Goal: Entertainment & Leisure: Consume media (video, audio)

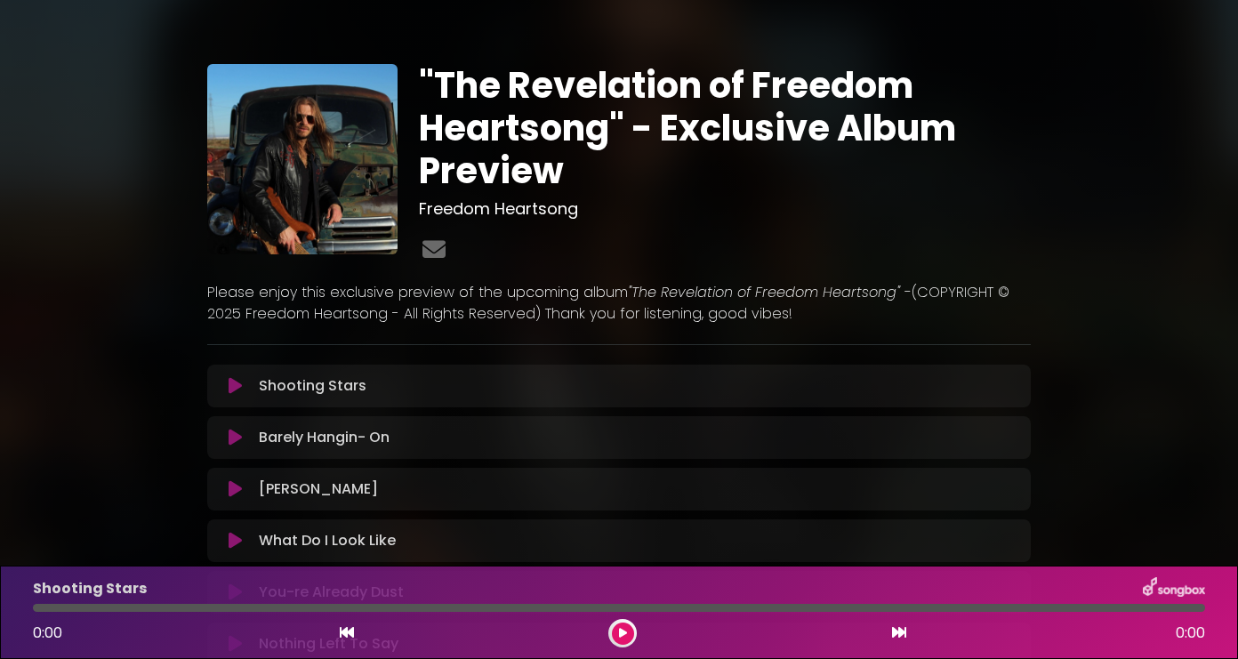
click at [235, 387] on icon at bounding box center [235, 386] width 13 height 18
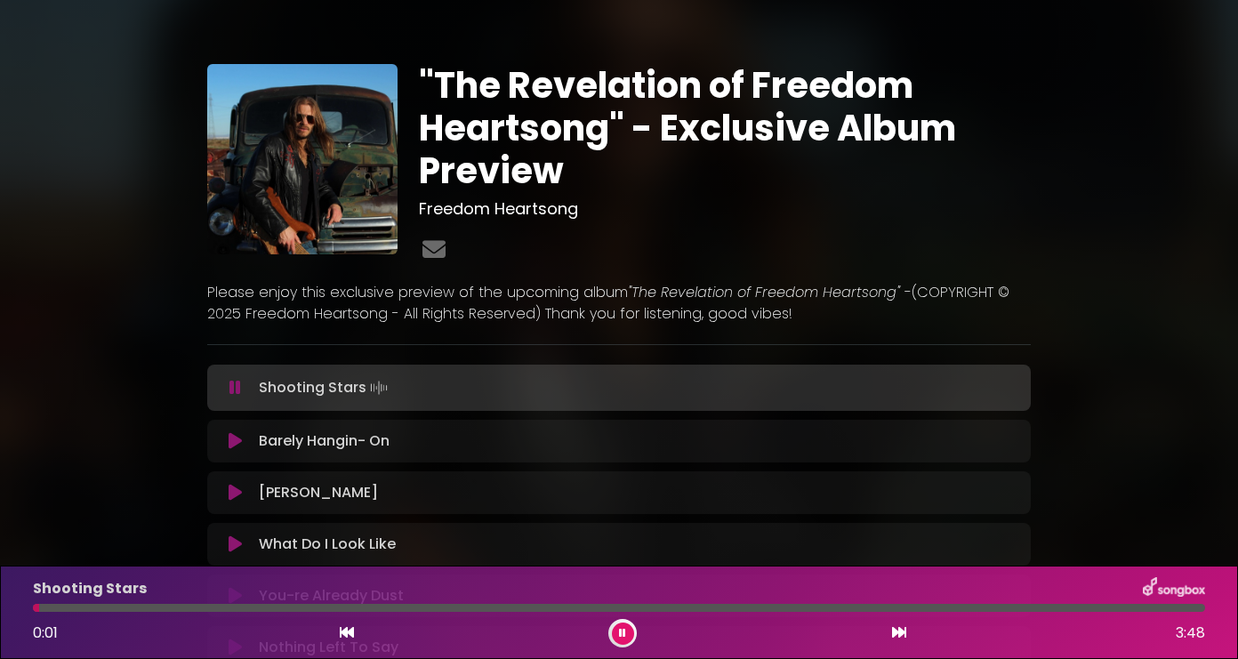
click at [432, 614] on div "Shooting Stars 0:01 3:48" at bounding box center [619, 612] width 1194 height 70
click at [430, 609] on div at bounding box center [619, 608] width 1172 height 8
click at [711, 608] on div at bounding box center [619, 608] width 1172 height 8
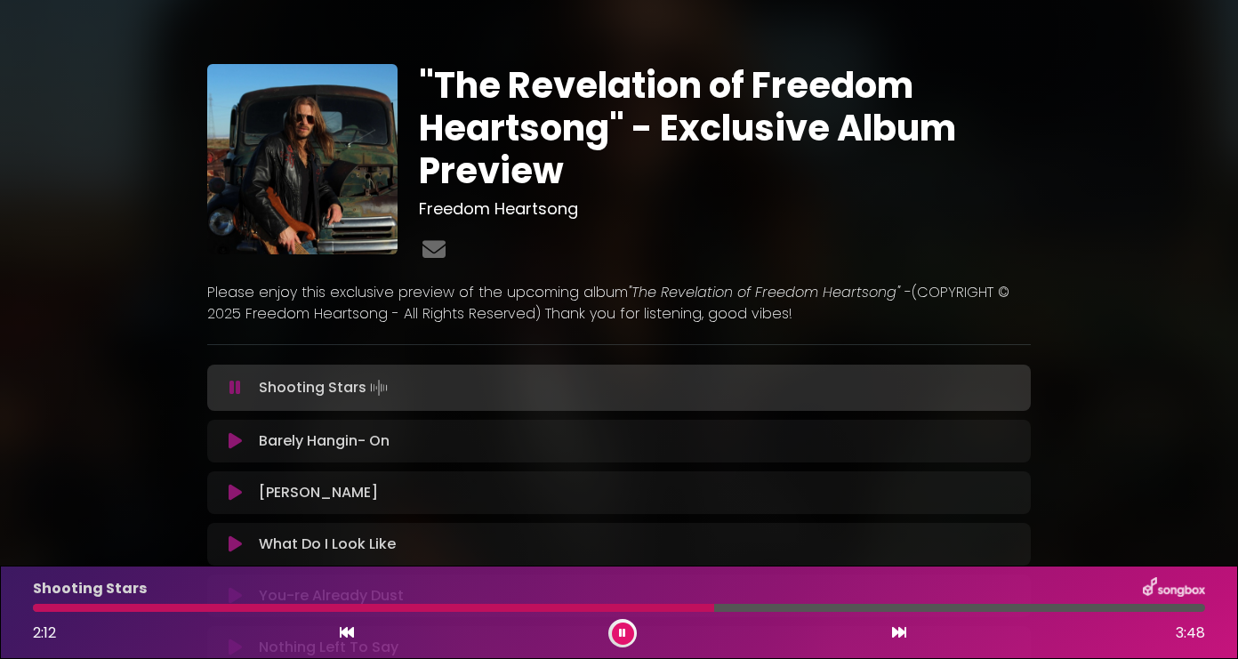
click at [228, 450] on div "Barely Hangin- On Loading Track..." at bounding box center [619, 441] width 802 height 21
click at [229, 444] on icon at bounding box center [235, 441] width 13 height 18
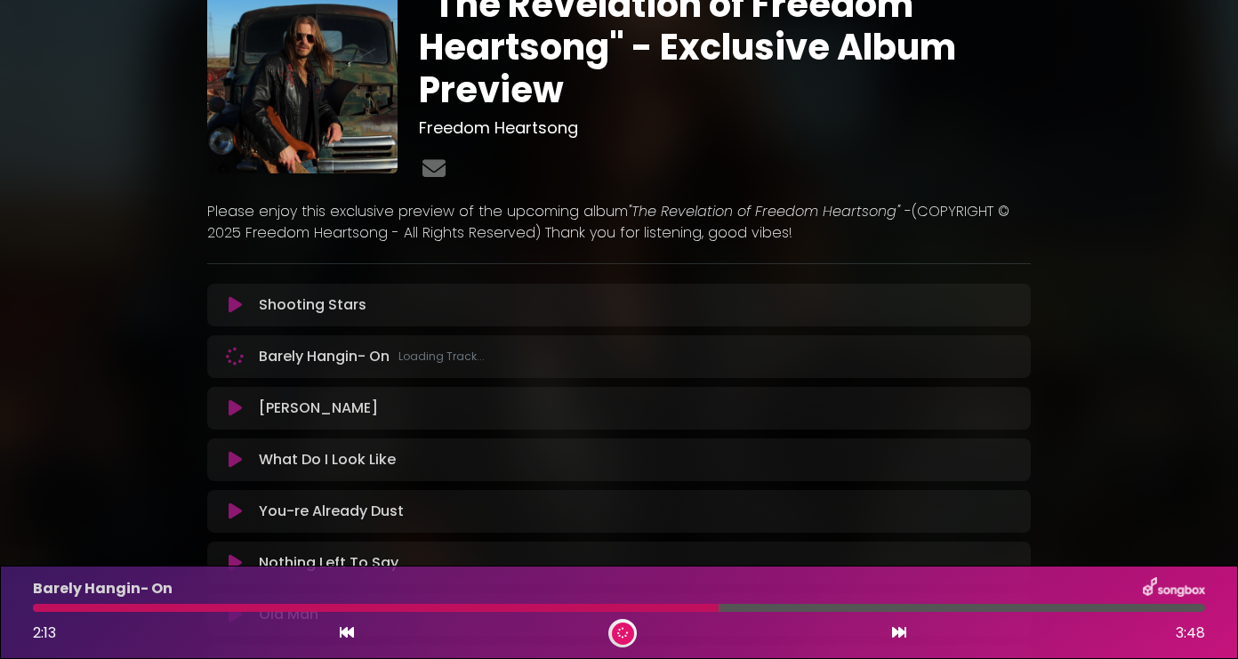
scroll to position [173, 0]
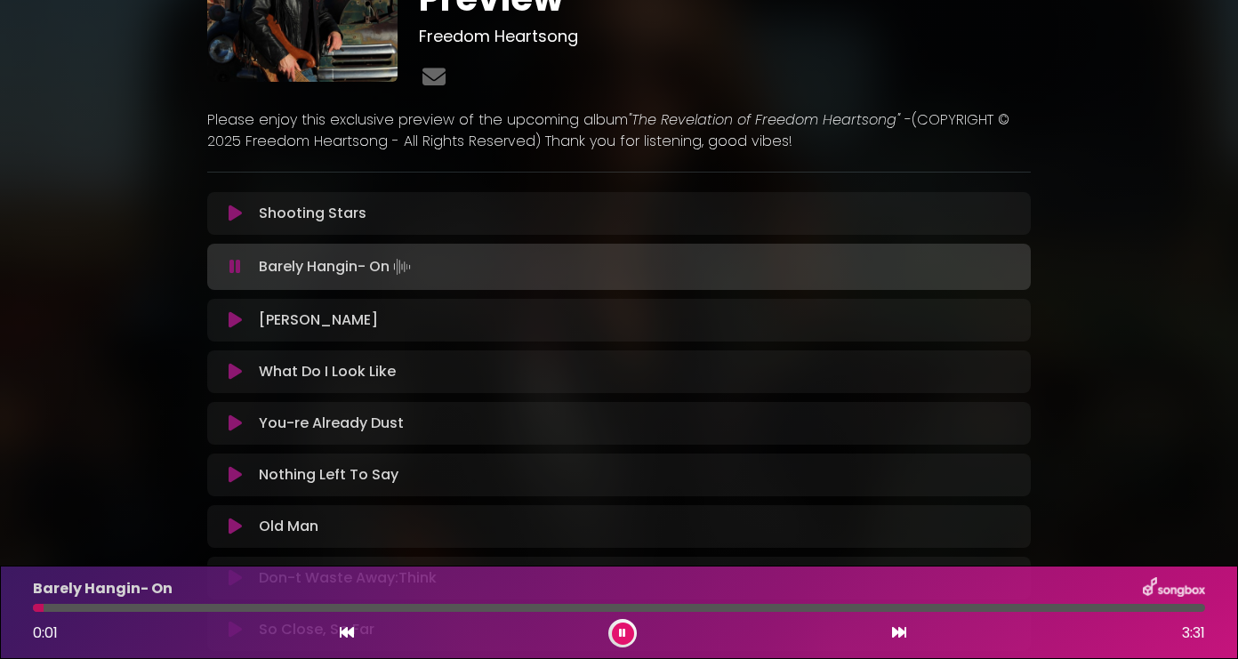
click at [597, 607] on div at bounding box center [619, 608] width 1172 height 8
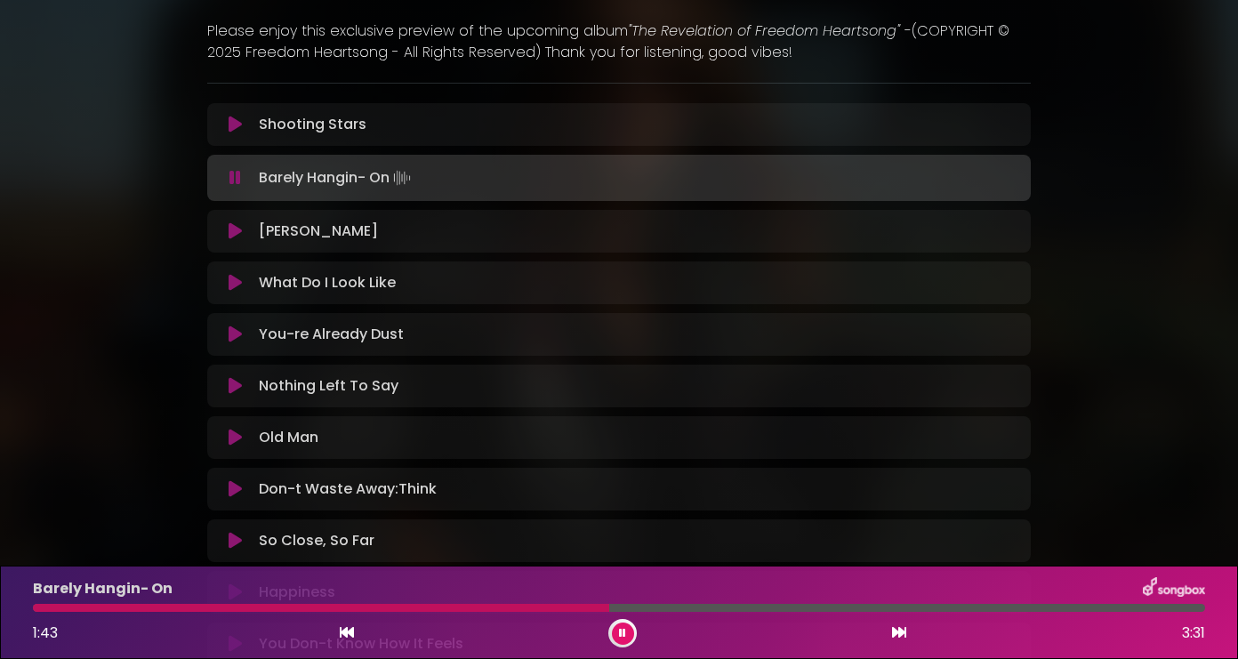
scroll to position [276, 0]
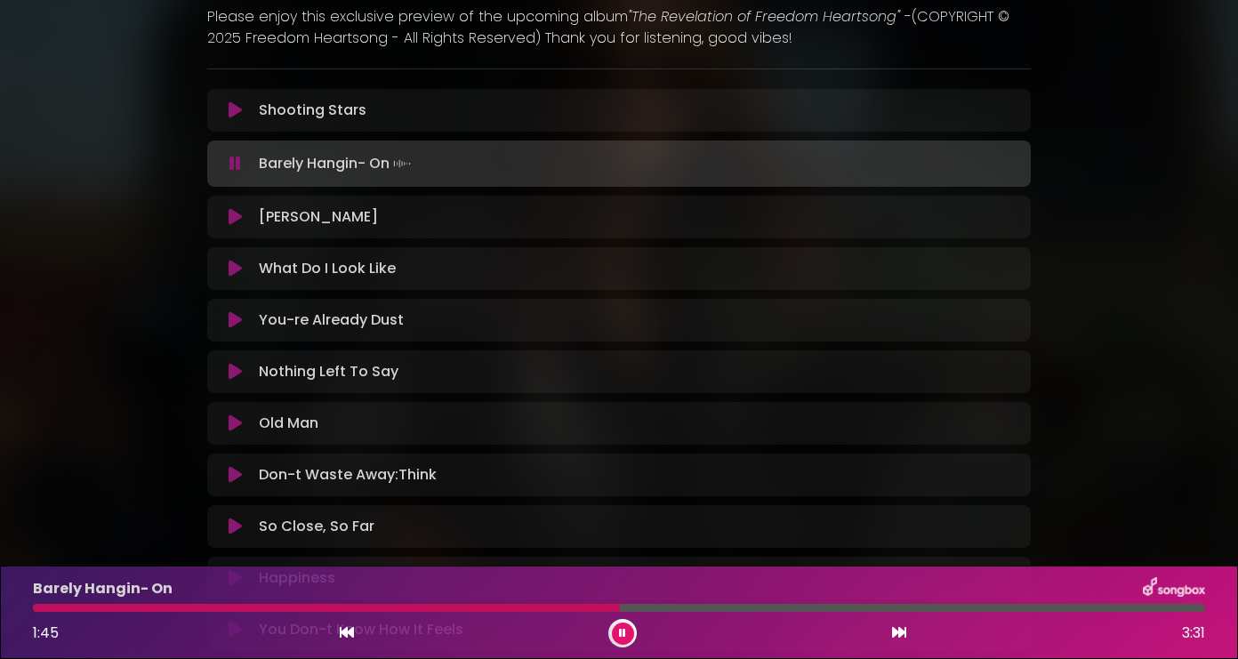
click at [226, 219] on button at bounding box center [235, 217] width 34 height 18
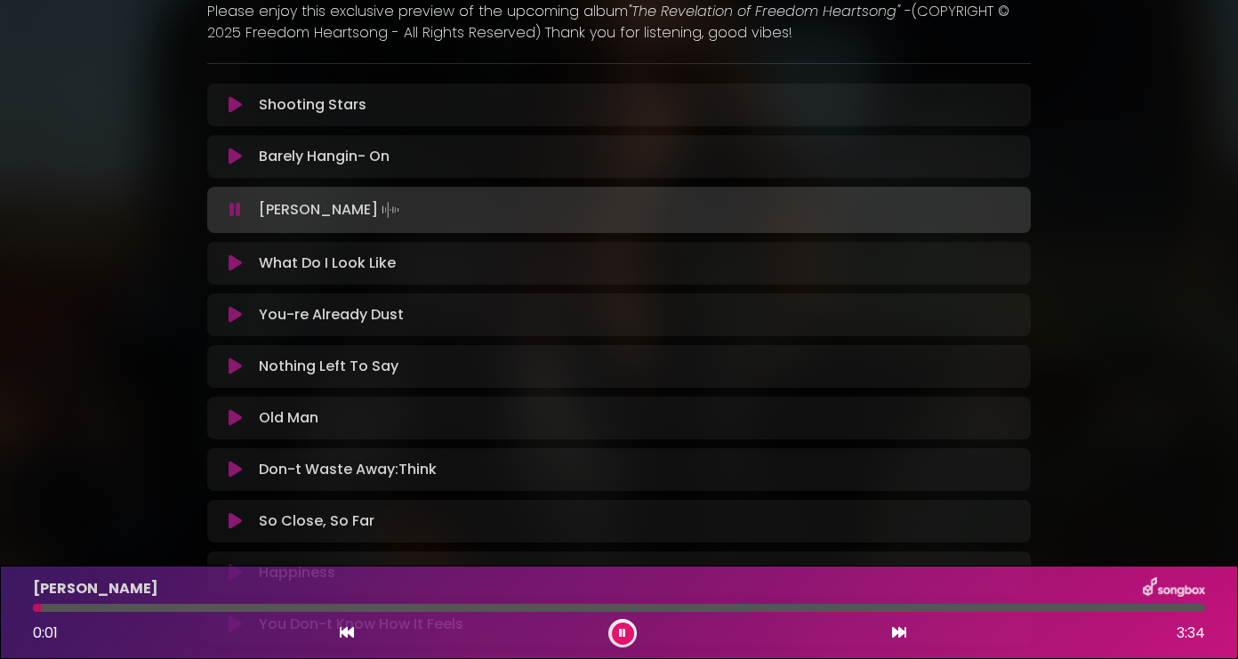
scroll to position [283, 0]
click at [238, 259] on icon at bounding box center [235, 262] width 13 height 18
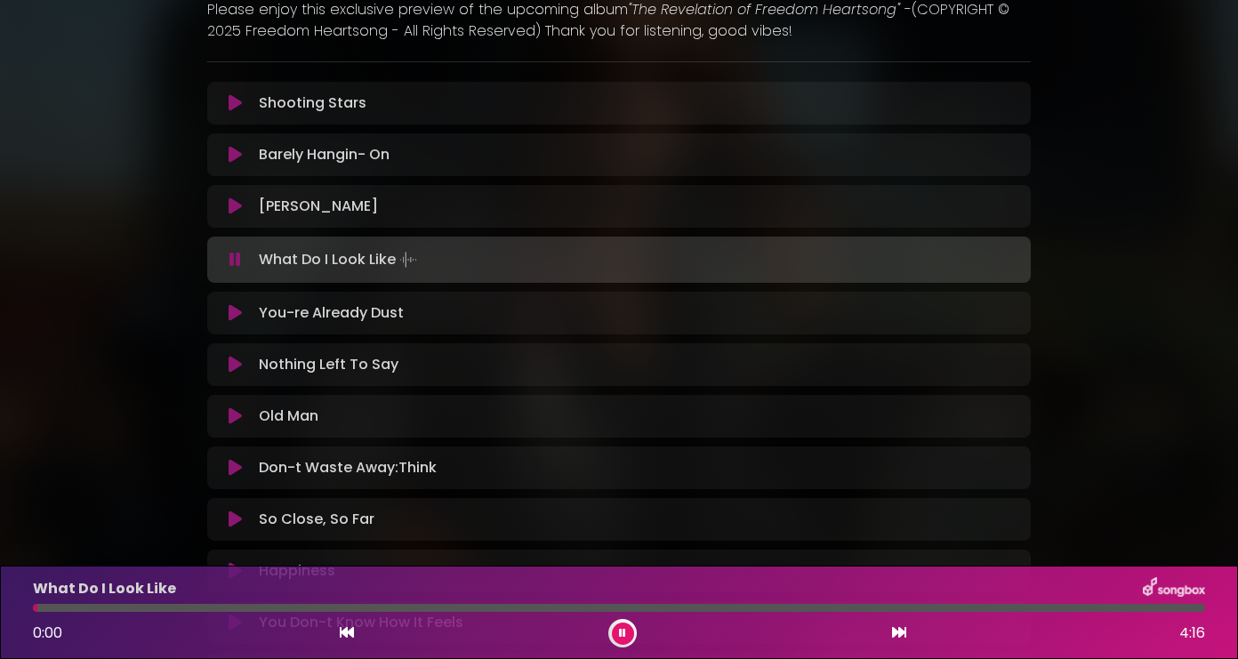
click at [513, 612] on div "What Do I Look Like 0:00 4:16" at bounding box center [619, 612] width 1194 height 70
click at [489, 609] on div at bounding box center [619, 608] width 1172 height 8
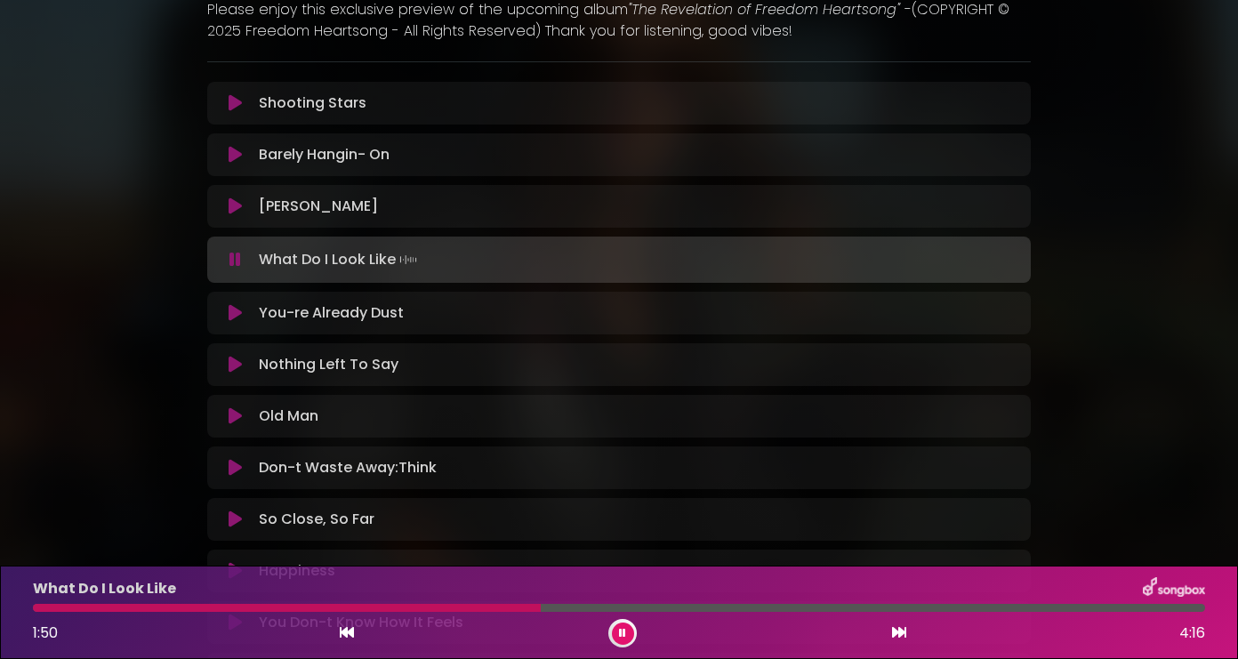
click at [626, 633] on button at bounding box center [623, 634] width 22 height 22
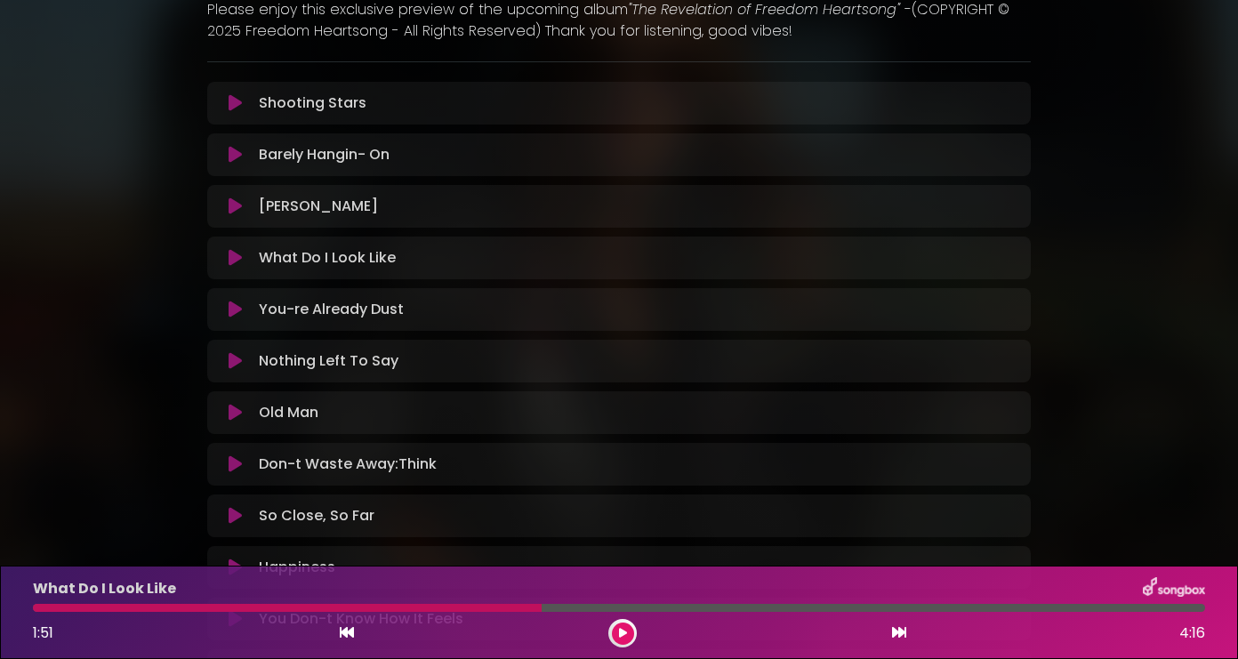
click at [230, 309] on icon at bounding box center [235, 310] width 13 height 18
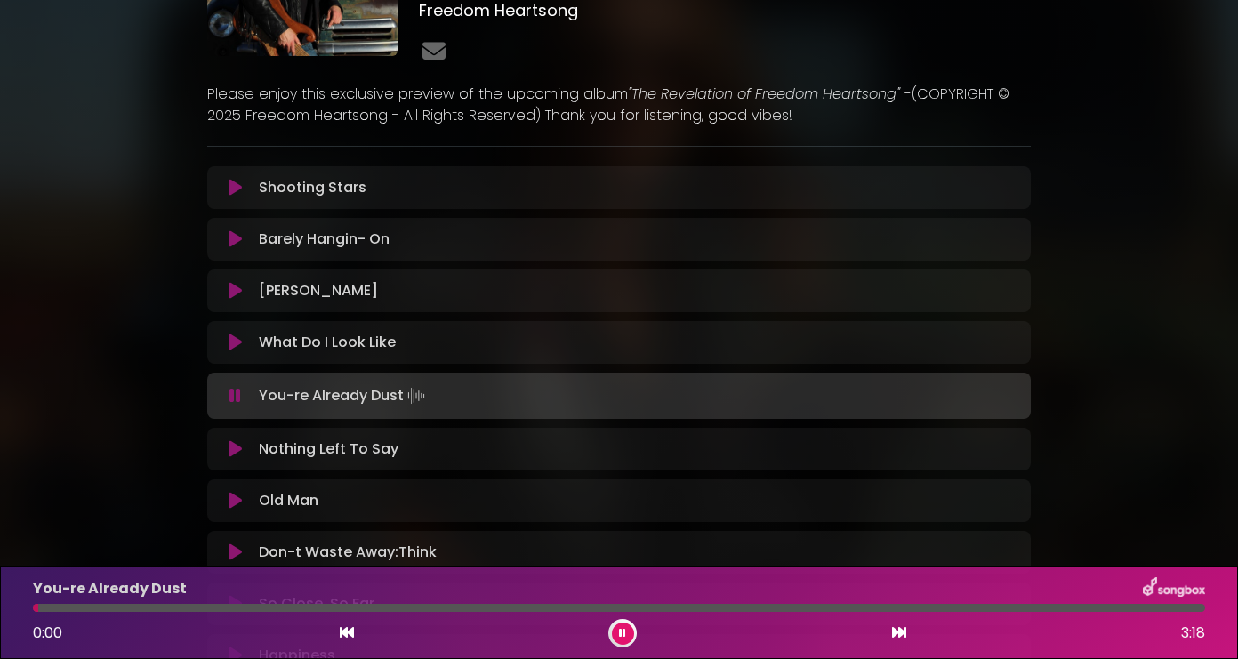
scroll to position [526, 0]
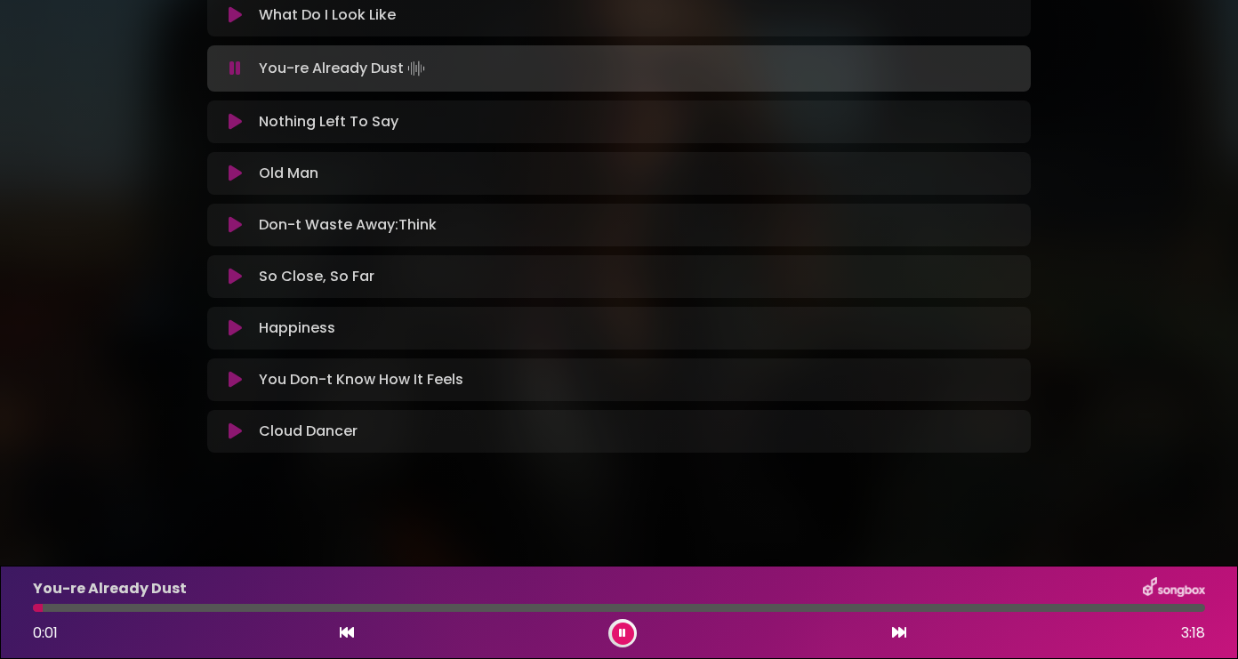
click at [638, 618] on div "You-re Already Dust 0:01 3:18" at bounding box center [619, 612] width 1194 height 70
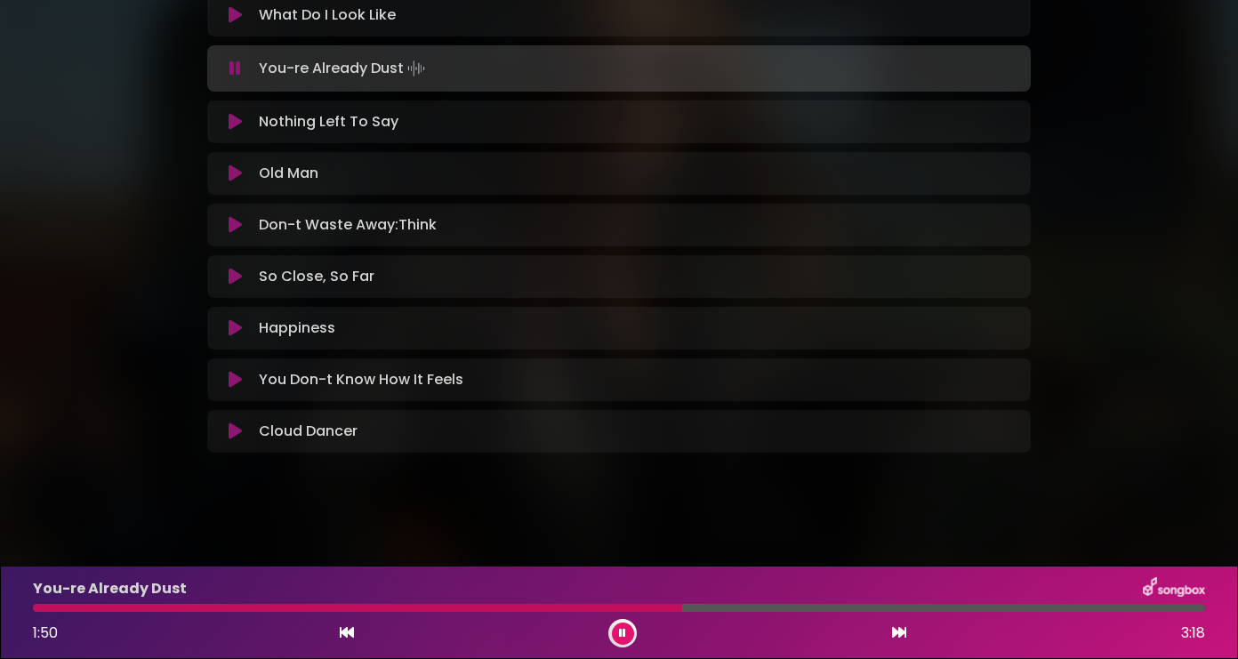
click at [682, 611] on div at bounding box center [619, 608] width 1172 height 8
click at [242, 125] on button at bounding box center [235, 122] width 34 height 18
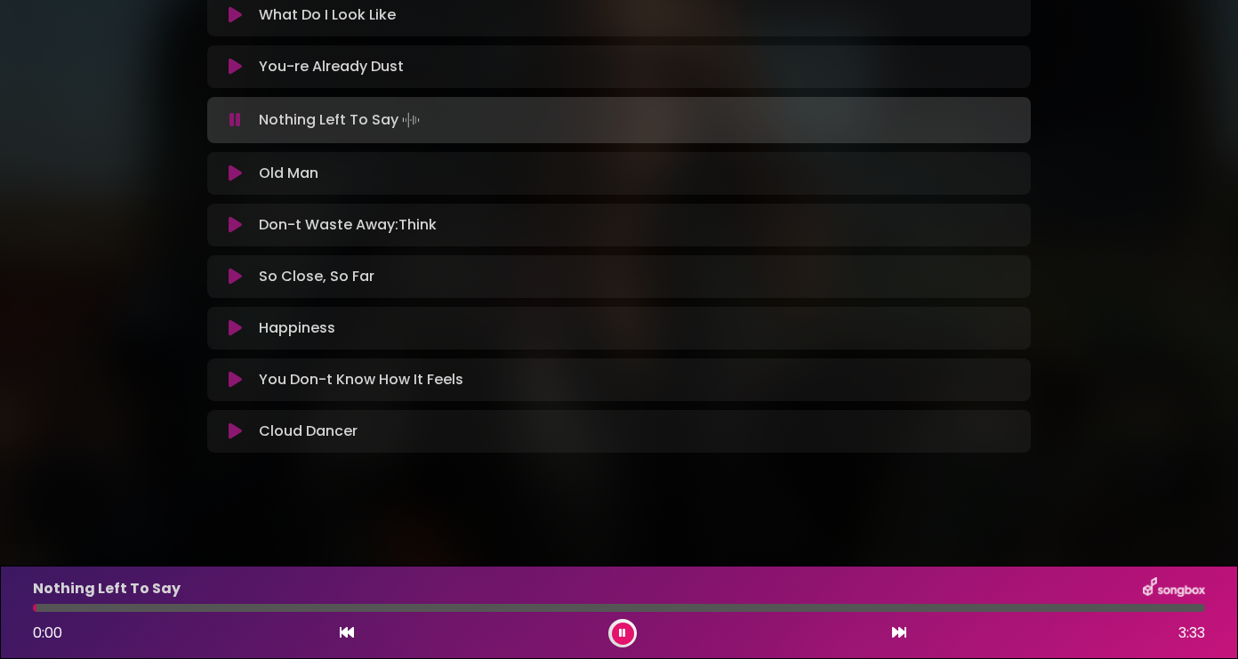
click at [304, 606] on div at bounding box center [619, 608] width 1172 height 8
click at [620, 629] on icon at bounding box center [622, 633] width 7 height 11
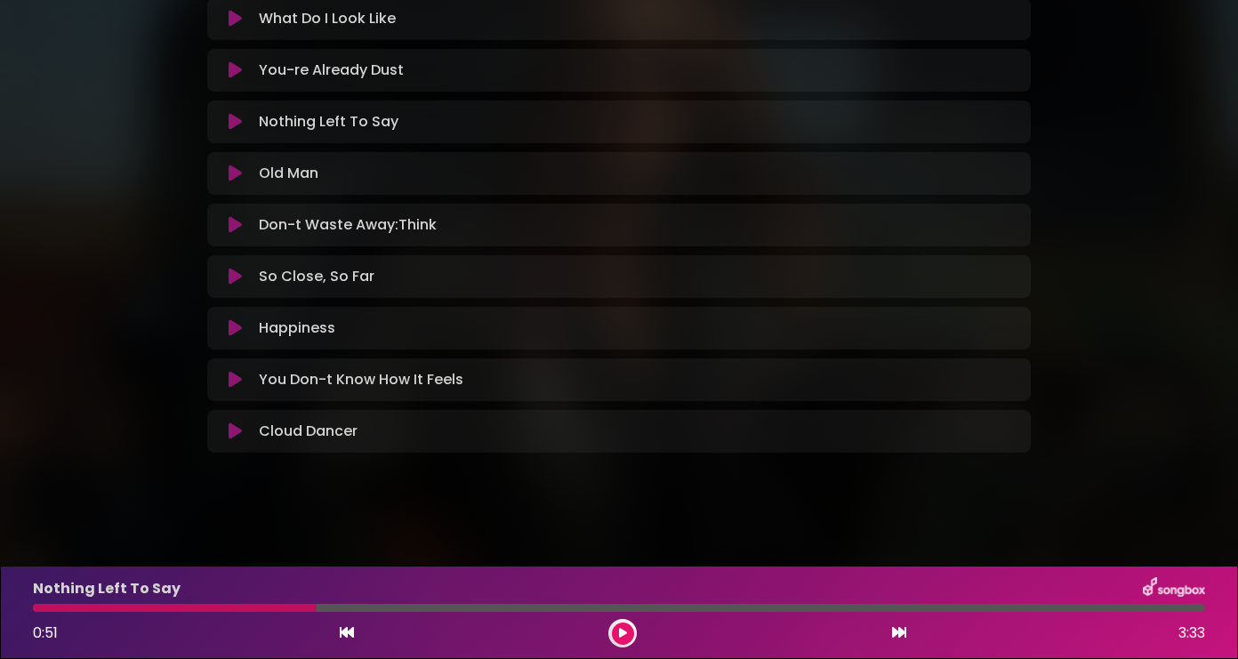
click at [821, 612] on div "Nothing Left To Say 0:51 3:33" at bounding box center [619, 612] width 1194 height 70
click at [795, 609] on div at bounding box center [619, 608] width 1172 height 8
click at [606, 645] on div "0:51 3:33" at bounding box center [619, 633] width 1194 height 28
click at [621, 632] on icon at bounding box center [622, 633] width 9 height 11
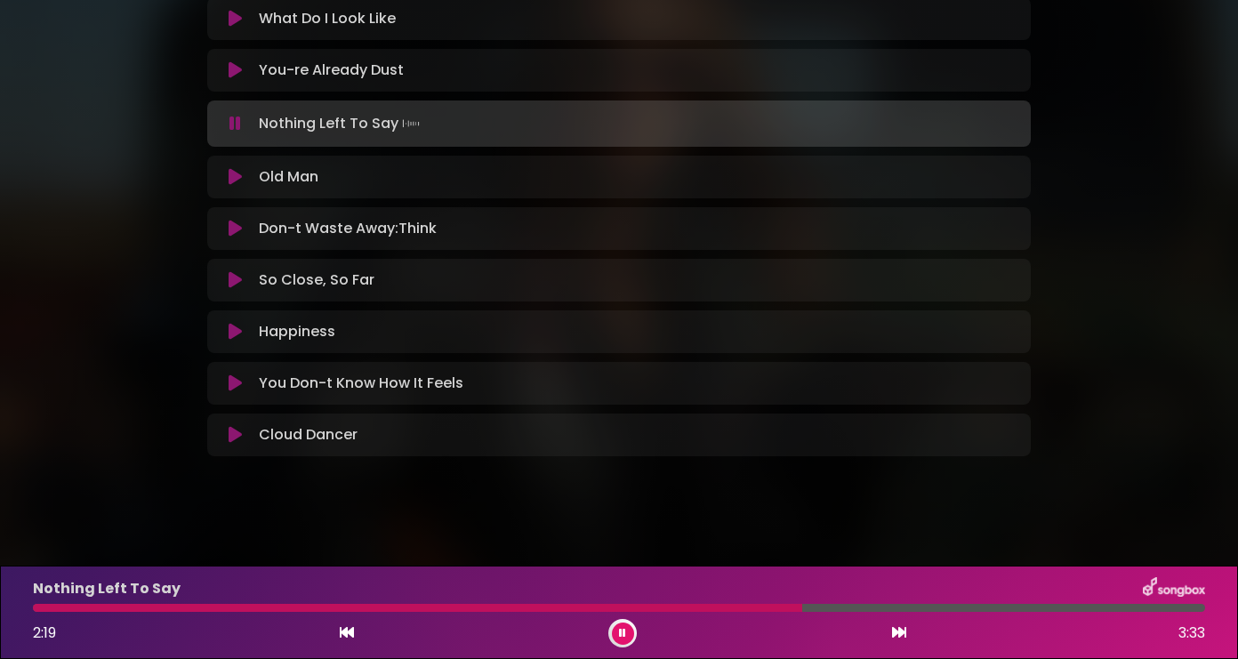
click at [232, 379] on icon at bounding box center [235, 383] width 13 height 18
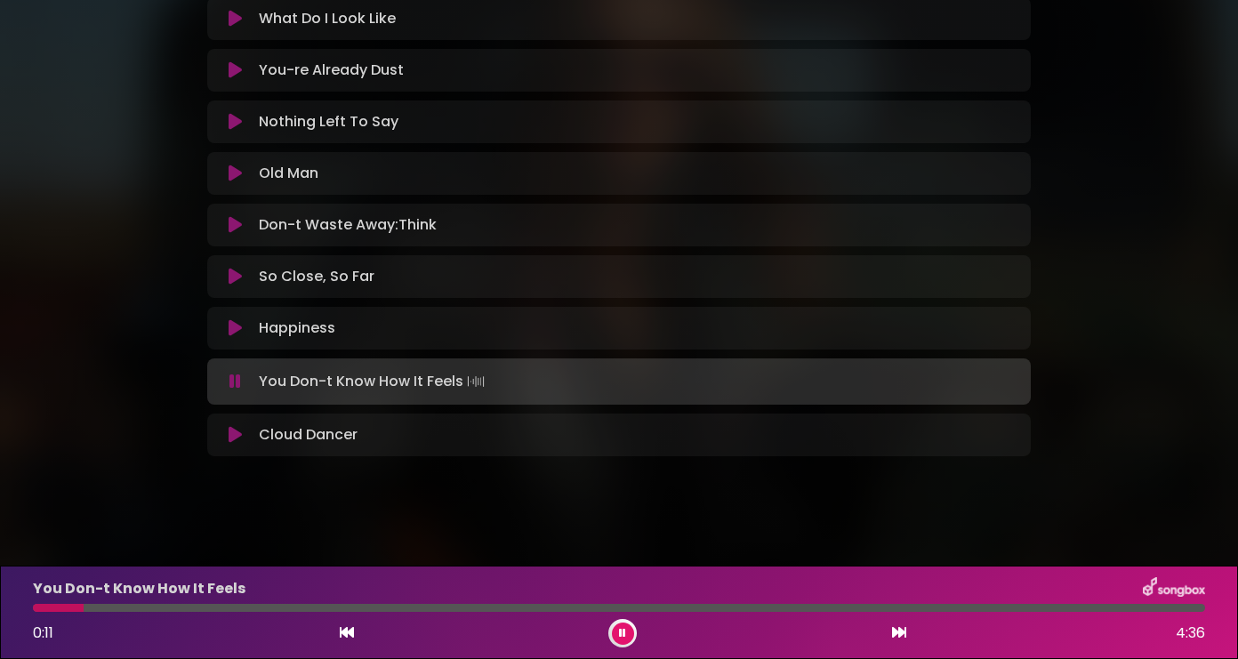
click at [528, 614] on div "You Don-t Know How It Feels 0:11 4:36" at bounding box center [619, 612] width 1194 height 70
click at [519, 612] on div "You Don-t Know How It Feels 0:12 4:36" at bounding box center [619, 612] width 1194 height 70
click at [624, 634] on icon at bounding box center [622, 634] width 8 height 12
